Goal: Find specific page/section: Find specific page/section

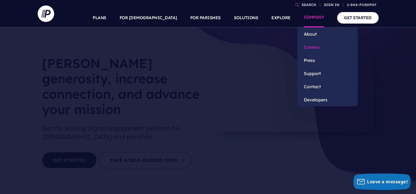
click at [310, 46] on link "Careers" at bounding box center [327, 47] width 60 height 13
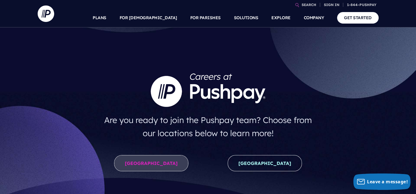
click at [155, 164] on link "United States" at bounding box center [151, 163] width 74 height 16
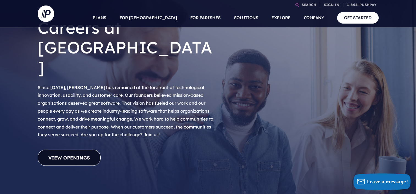
click at [86, 150] on link "View Openings" at bounding box center [69, 158] width 63 height 16
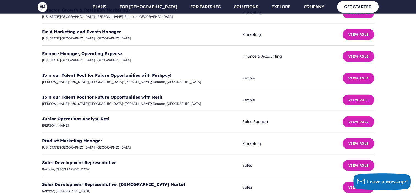
scroll to position [1458, 0]
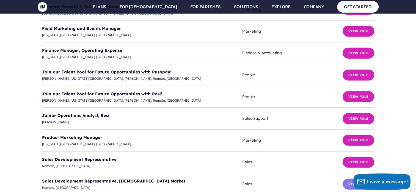
click at [359, 179] on button "View Role" at bounding box center [358, 184] width 32 height 11
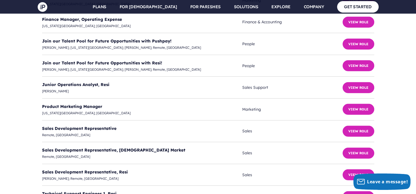
scroll to position [1489, 0]
